Goal: Transaction & Acquisition: Purchase product/service

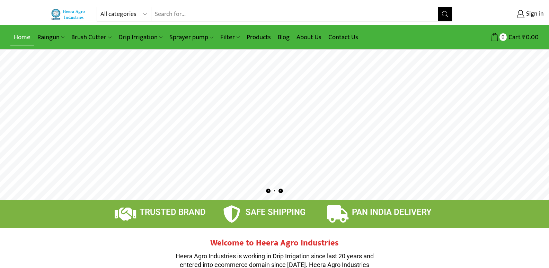
click at [20, 37] on link "Home" at bounding box center [22, 37] width 24 height 16
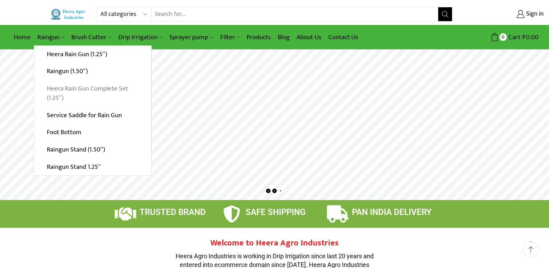
scroll to position [22, 0]
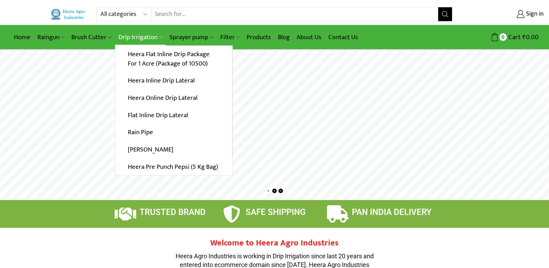
click at [137, 39] on link "Drip Irrigation" at bounding box center [140, 37] width 51 height 16
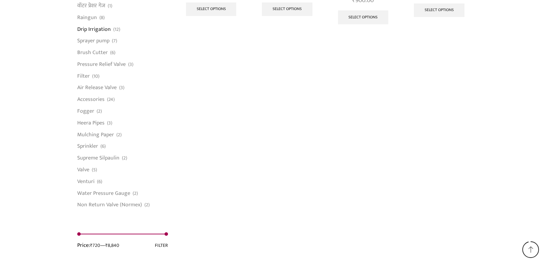
scroll to position [520, 0]
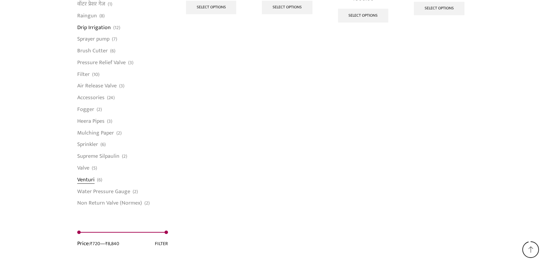
click at [92, 183] on link "Venturi" at bounding box center [85, 180] width 17 height 12
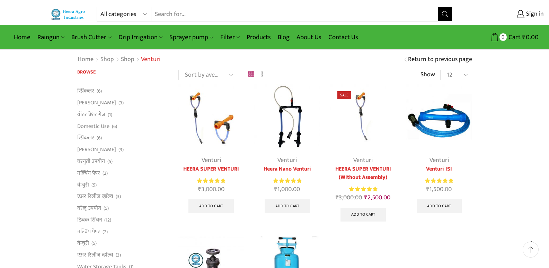
scroll to position [35, 0]
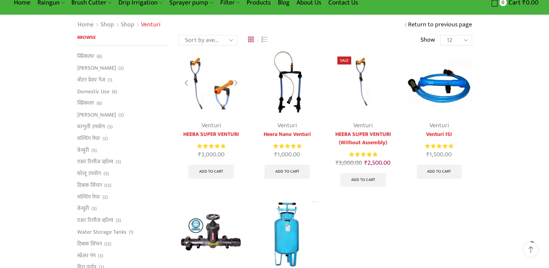
click at [196, 94] on img at bounding box center [212, 83] width 66 height 66
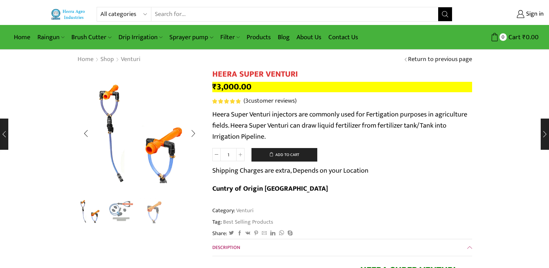
click at [113, 220] on img "2 / 3" at bounding box center [121, 211] width 29 height 29
